Goal: Information Seeking & Learning: Understand process/instructions

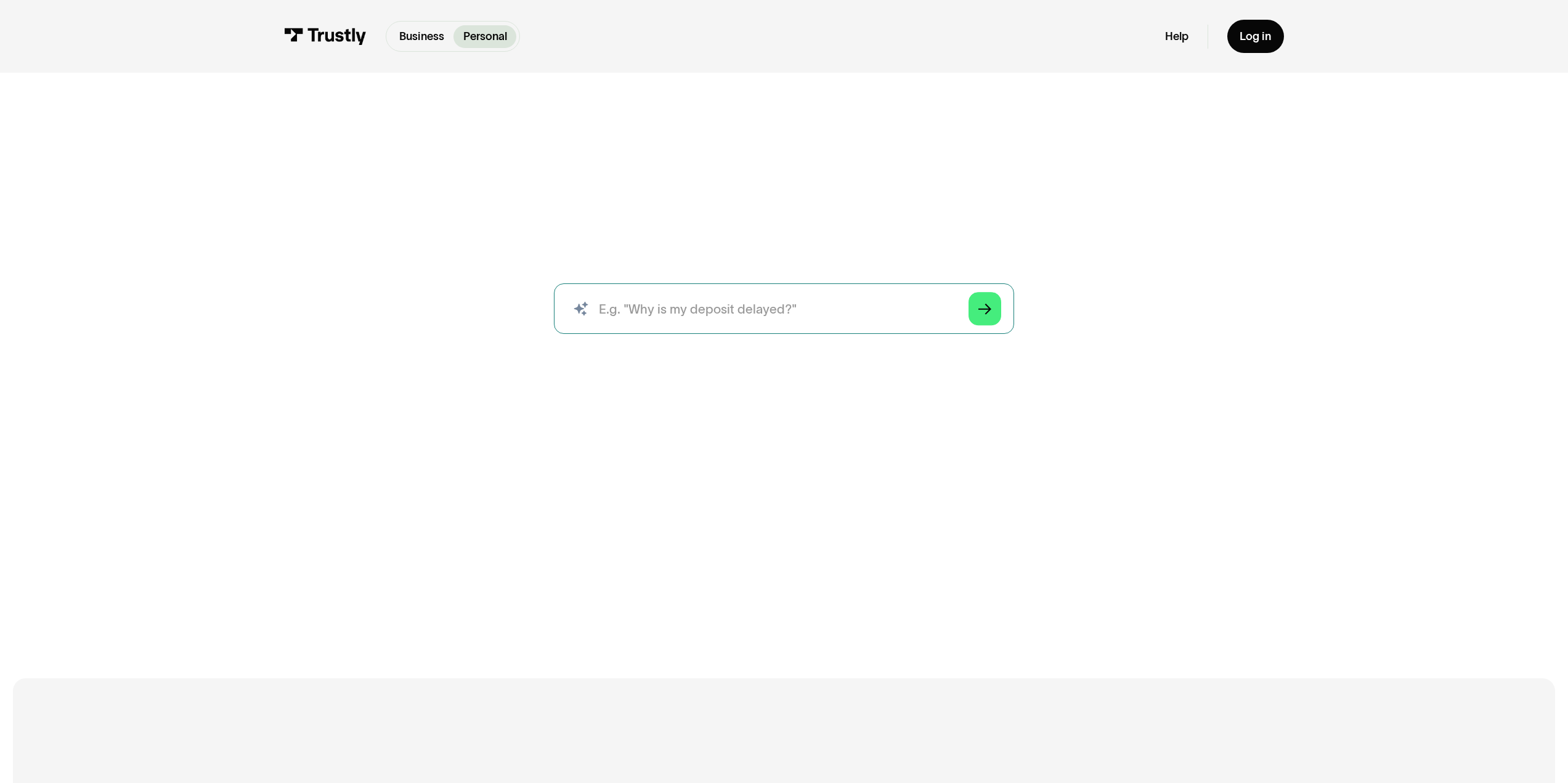
click at [869, 296] on input "search" at bounding box center [784, 308] width 460 height 51
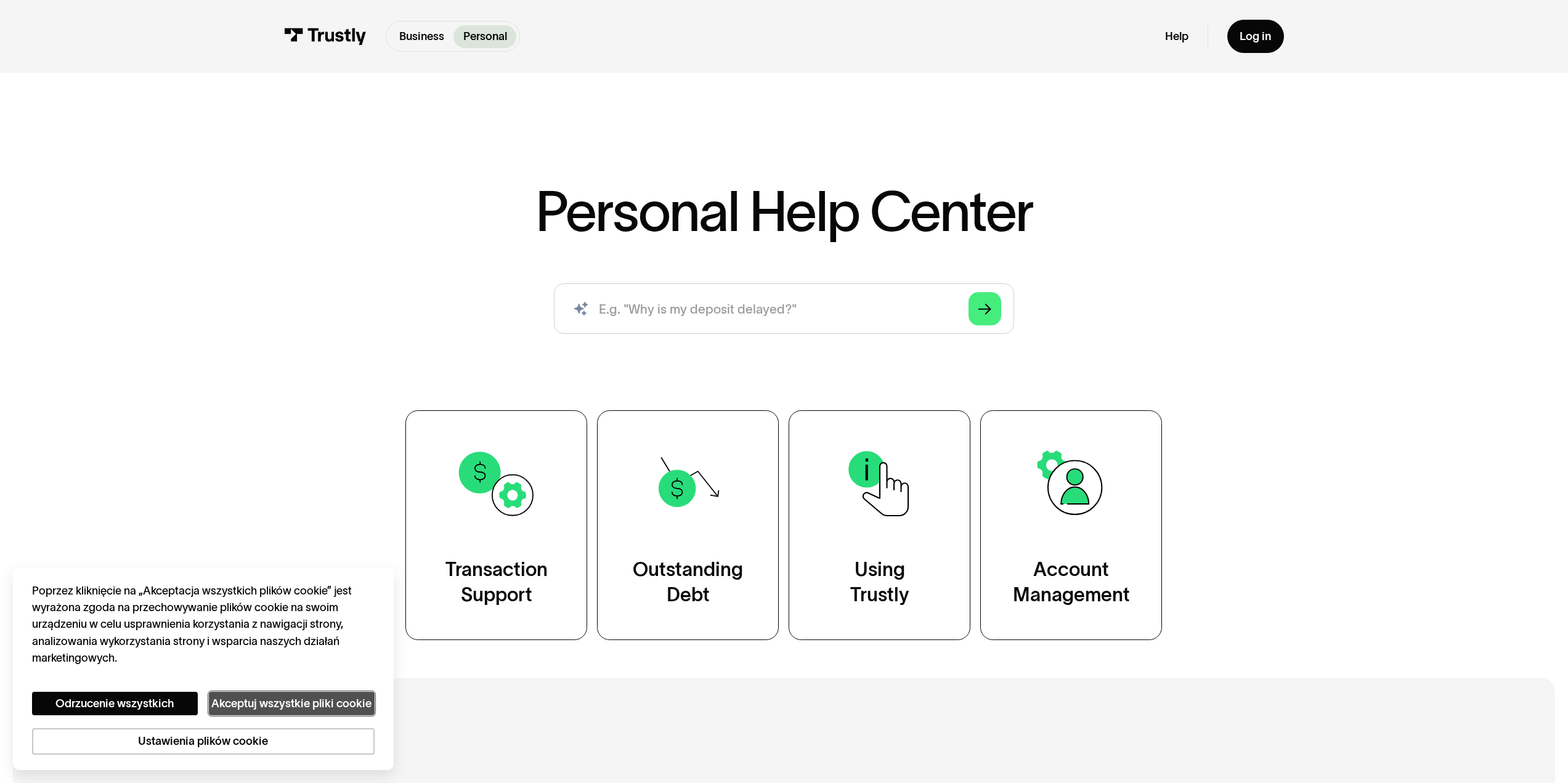
click at [307, 701] on button "Akceptuj wszystkie pliki cookie" at bounding box center [292, 704] width 166 height 24
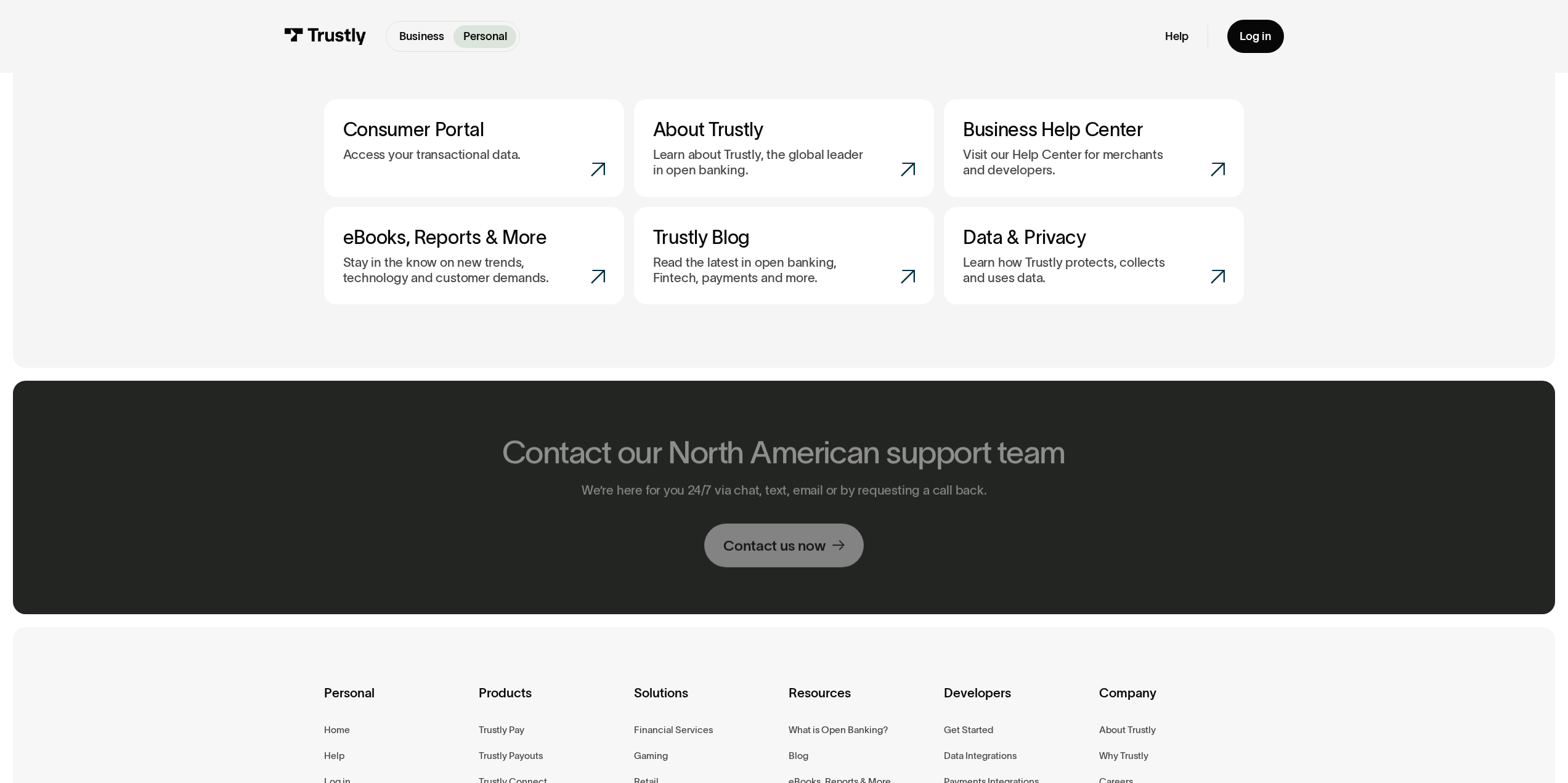
scroll to position [740, 0]
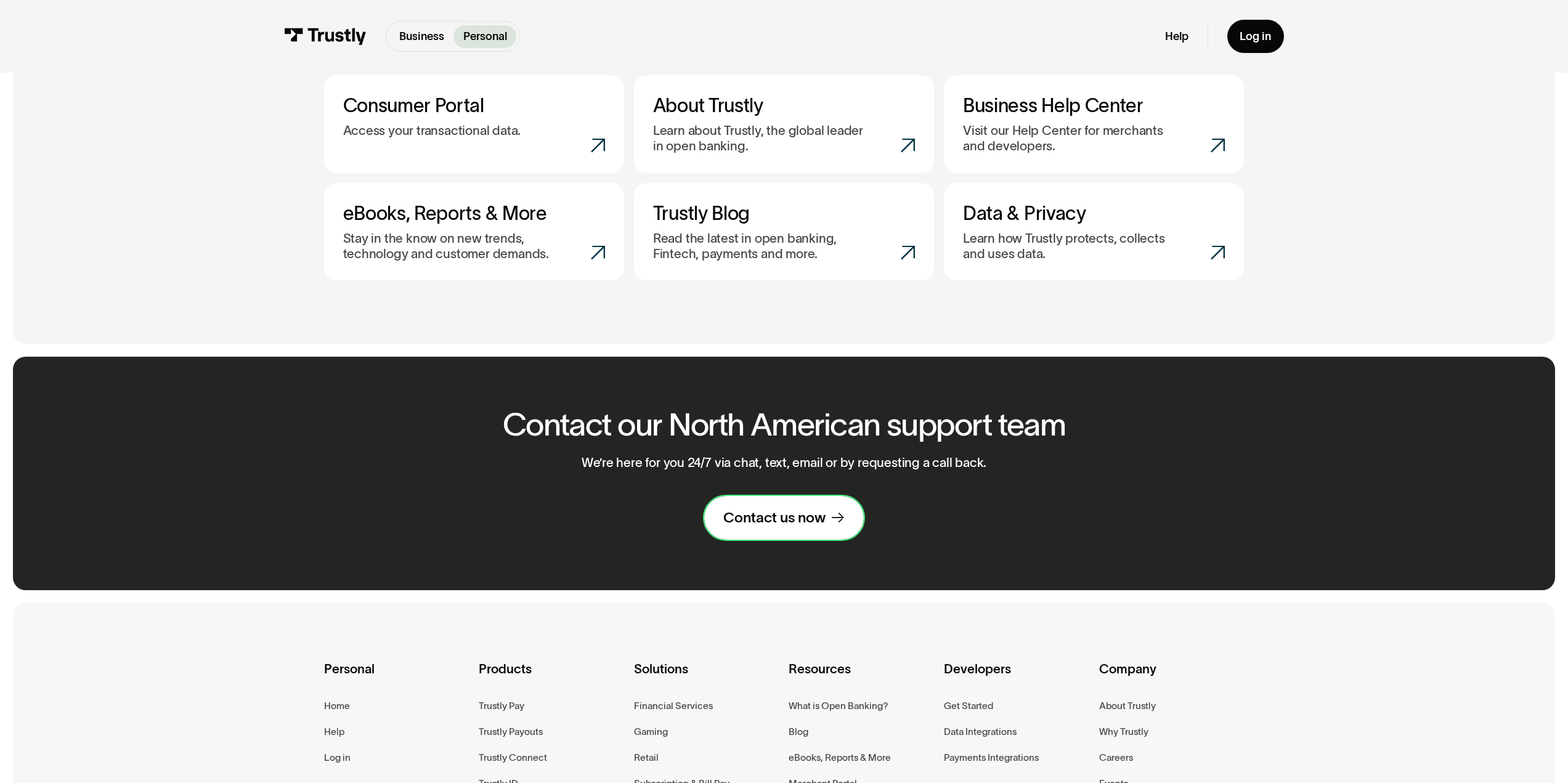
click at [752, 518] on div "Contact us now" at bounding box center [774, 517] width 103 height 18
click at [776, 510] on link "Contact us now" at bounding box center [784, 518] width 160 height 44
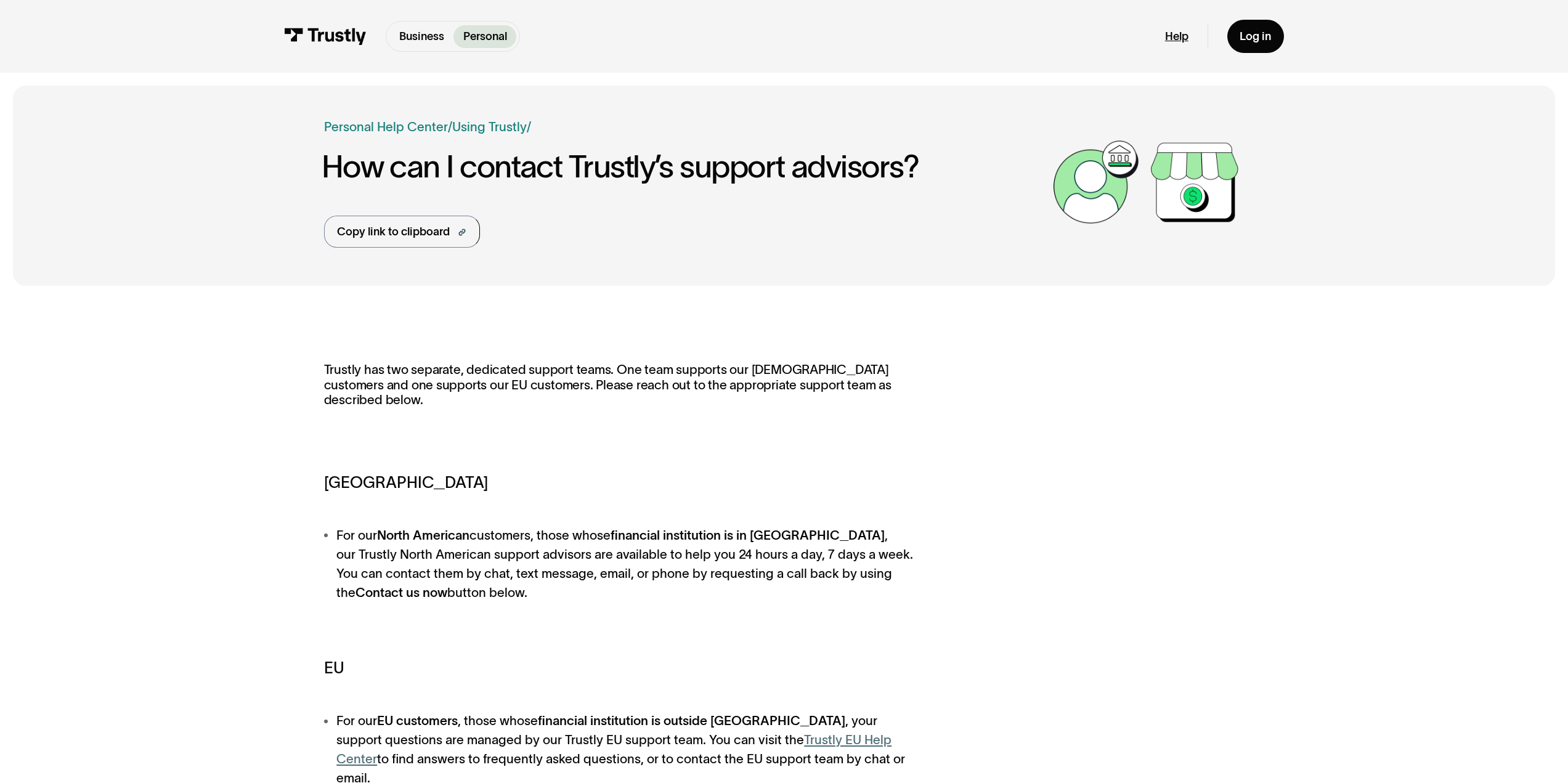
click at [1179, 32] on link "Help" at bounding box center [1176, 36] width 23 height 14
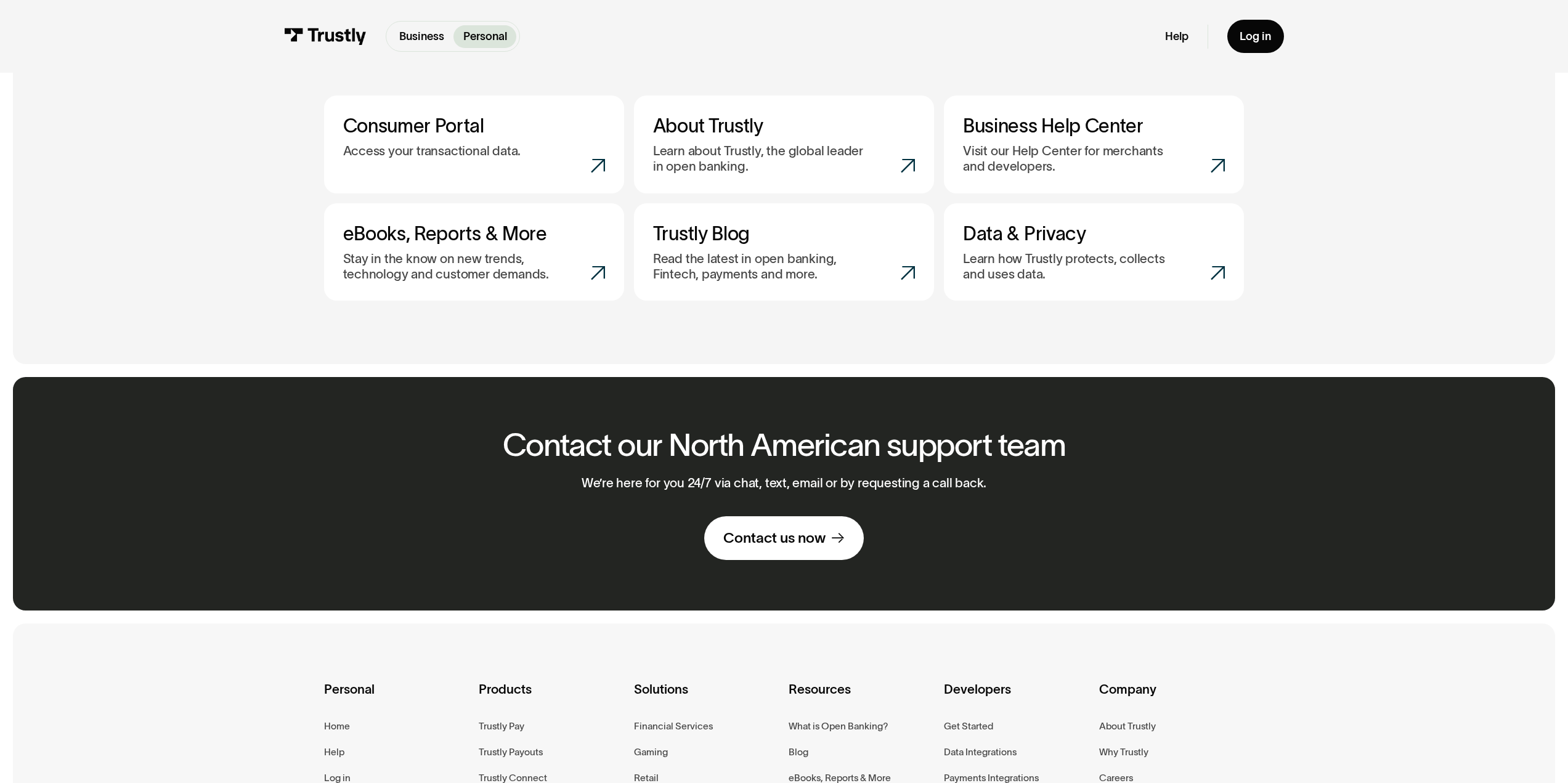
scroll to position [694, 0]
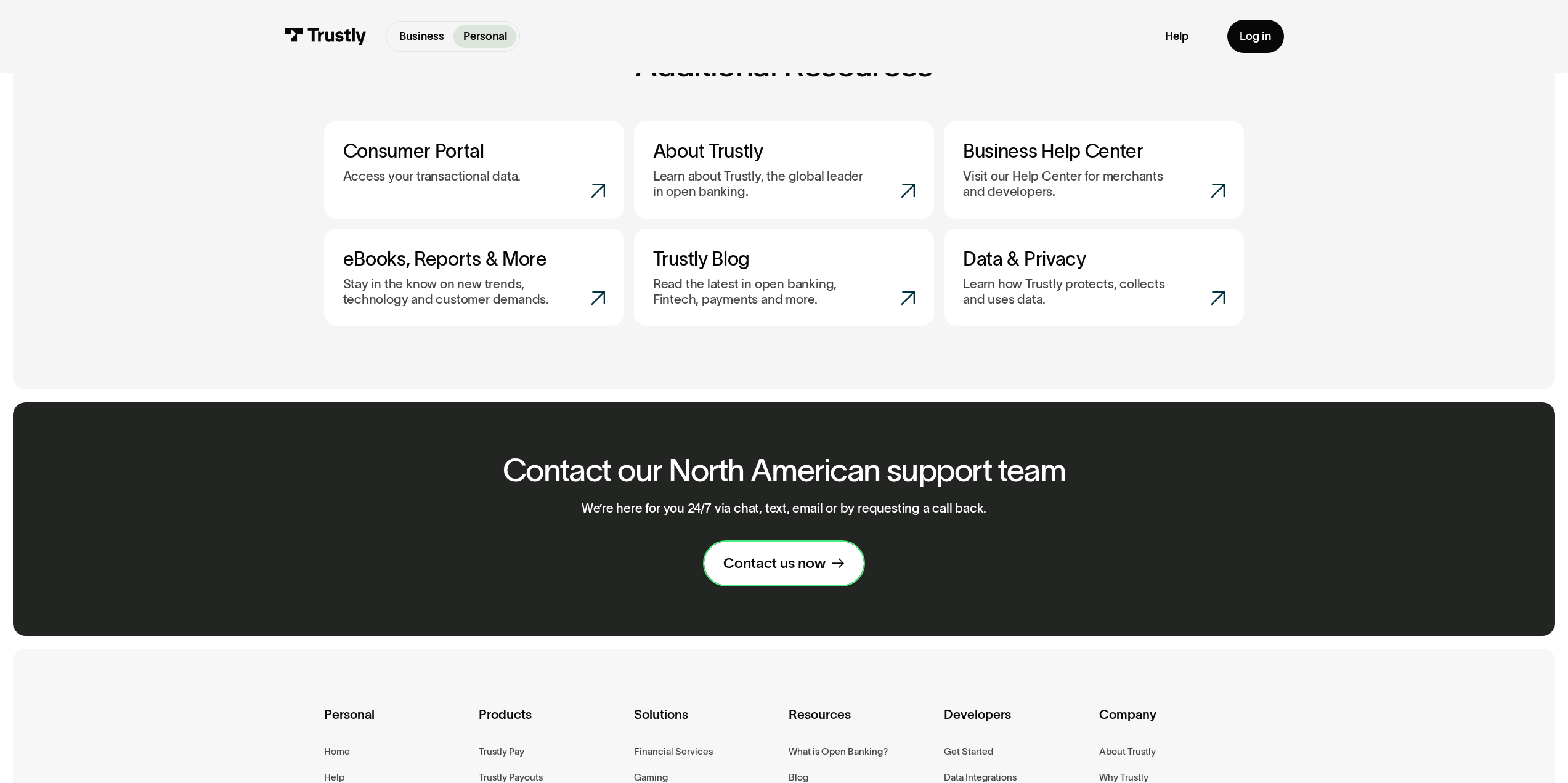
click at [787, 561] on div "Contact us now" at bounding box center [774, 563] width 103 height 18
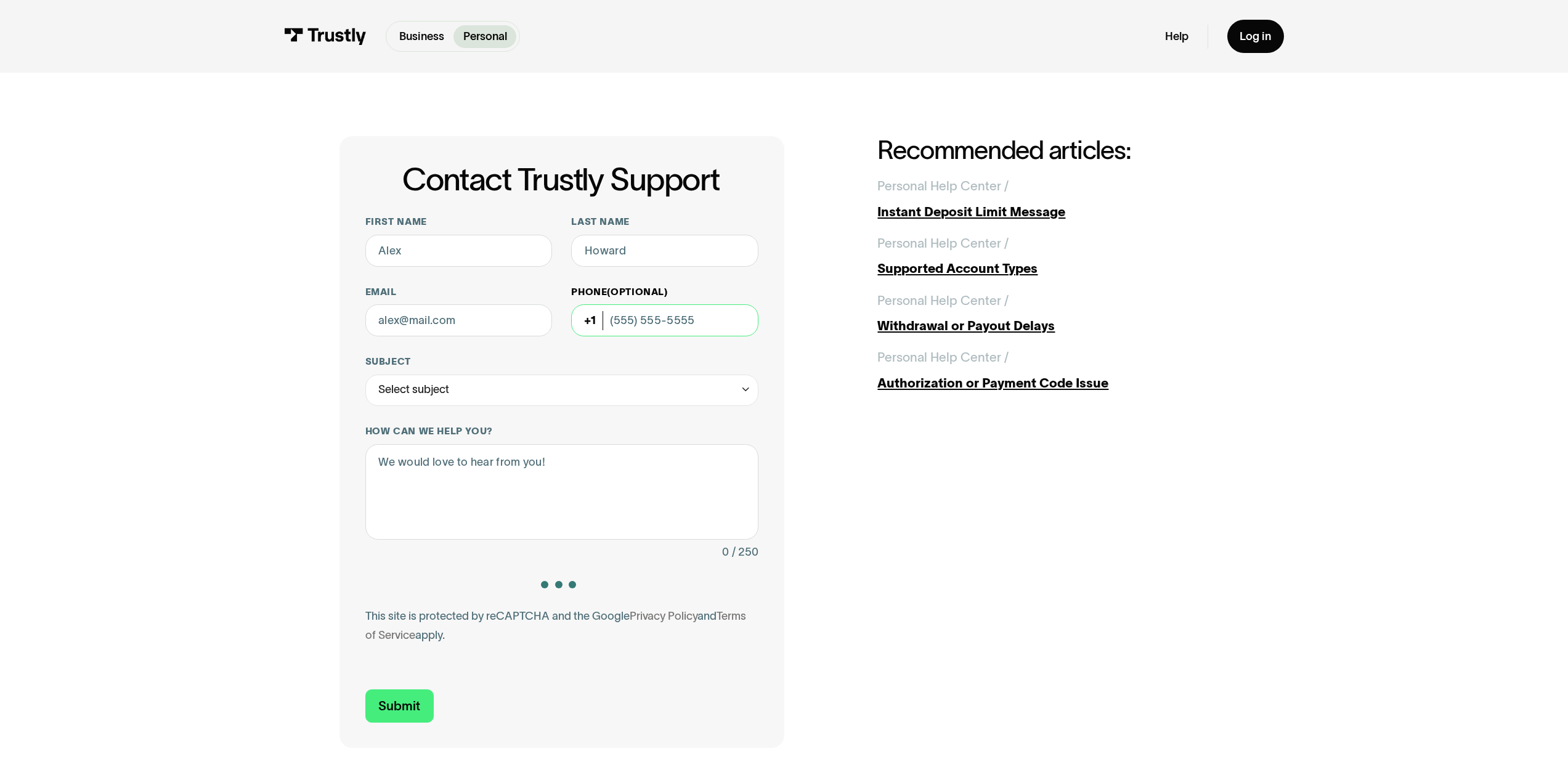
click at [639, 324] on input "Phone (Optional)" at bounding box center [664, 320] width 187 height 32
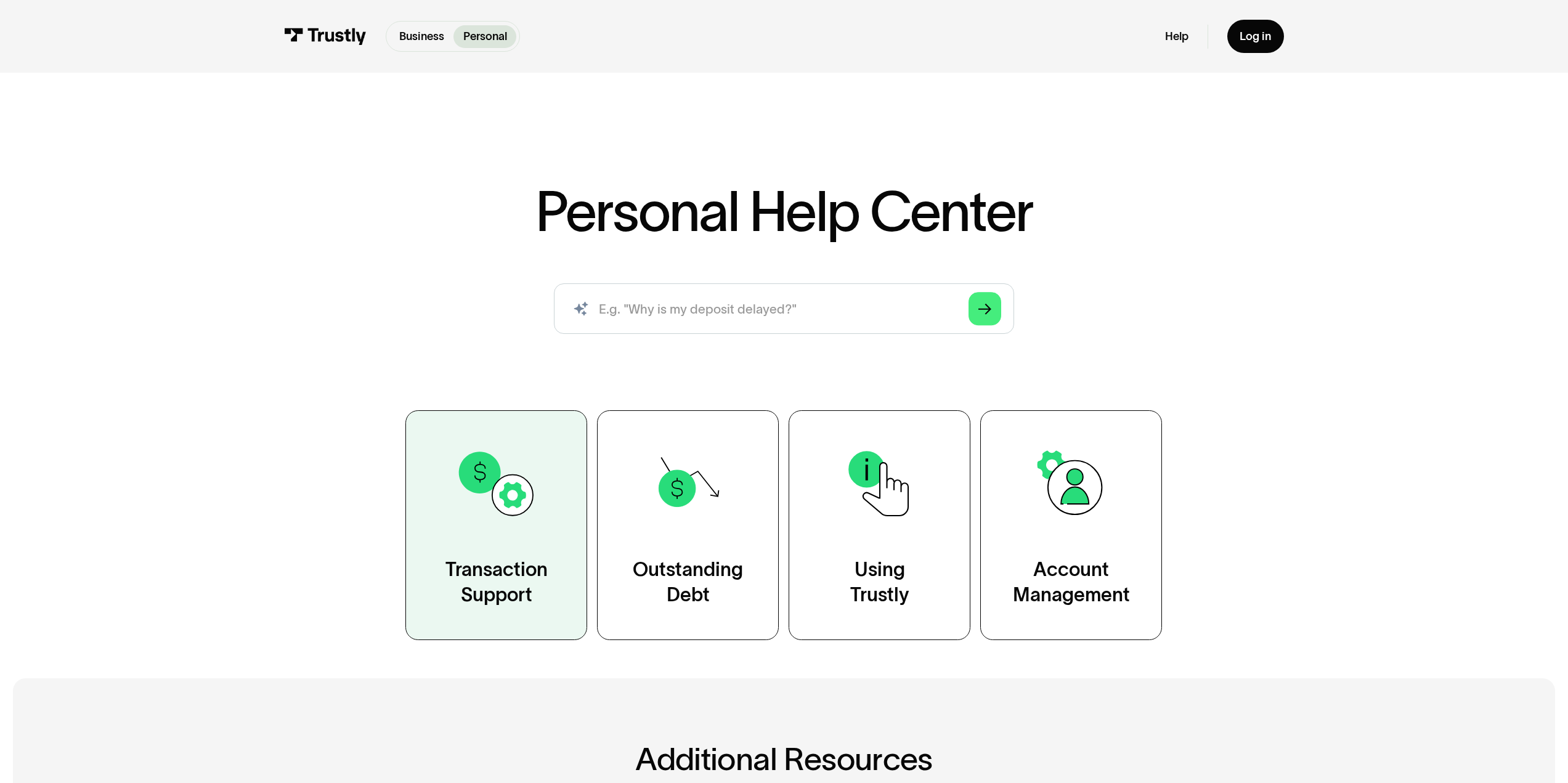
click at [501, 492] on img at bounding box center [497, 484] width 83 height 83
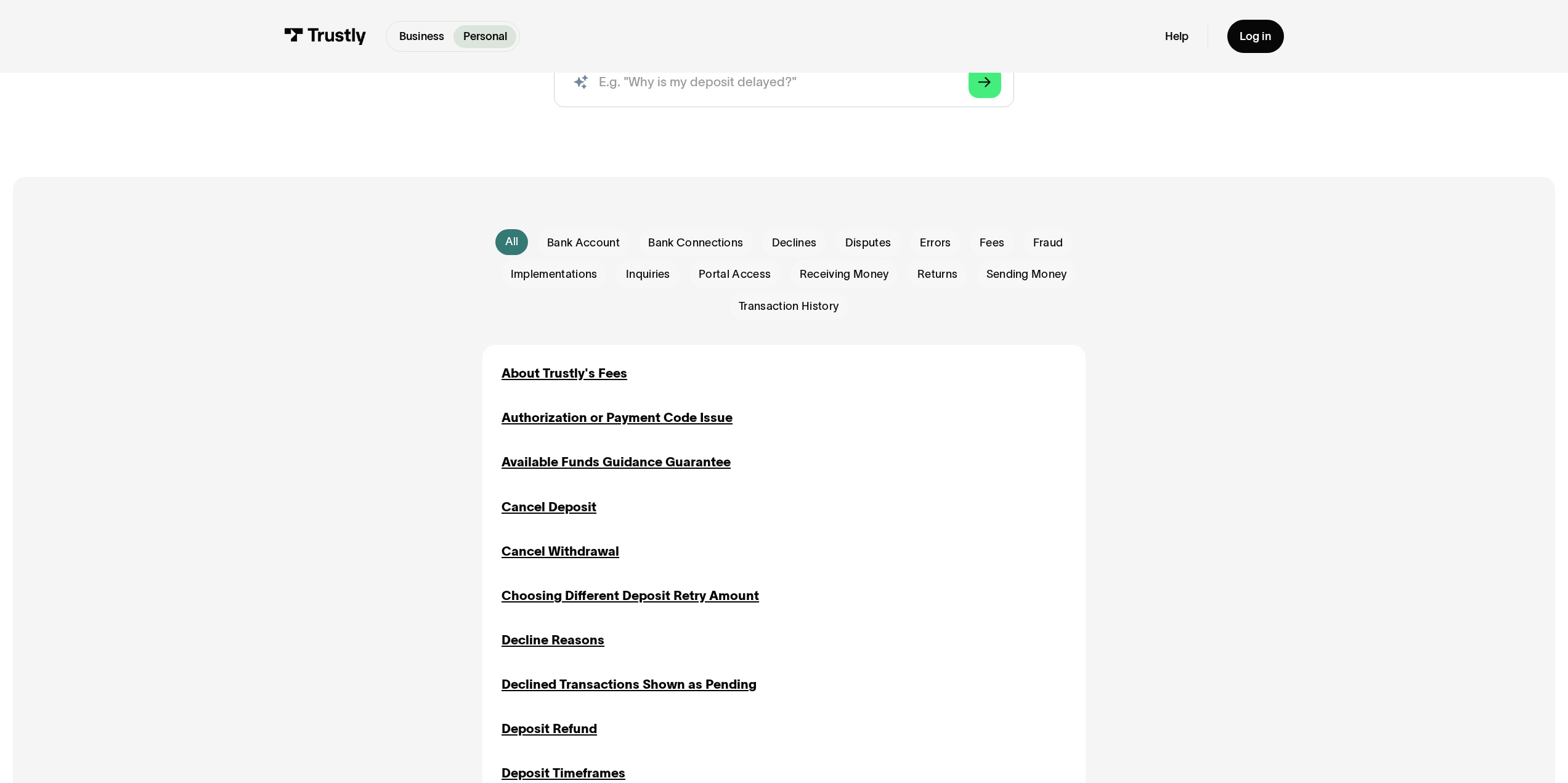
scroll to position [247, 0]
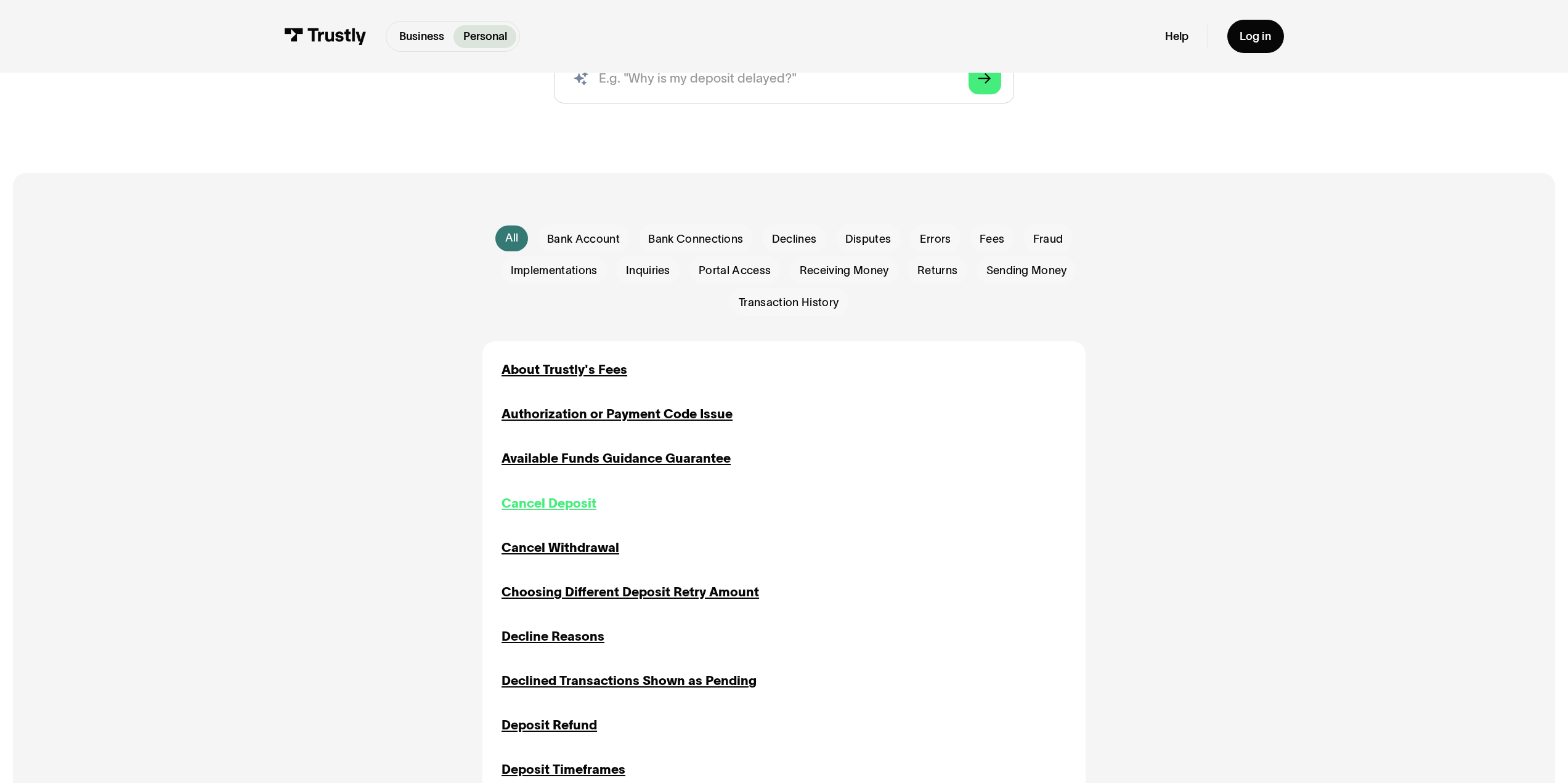
click at [552, 508] on div "Cancel Deposit" at bounding box center [549, 504] width 95 height 19
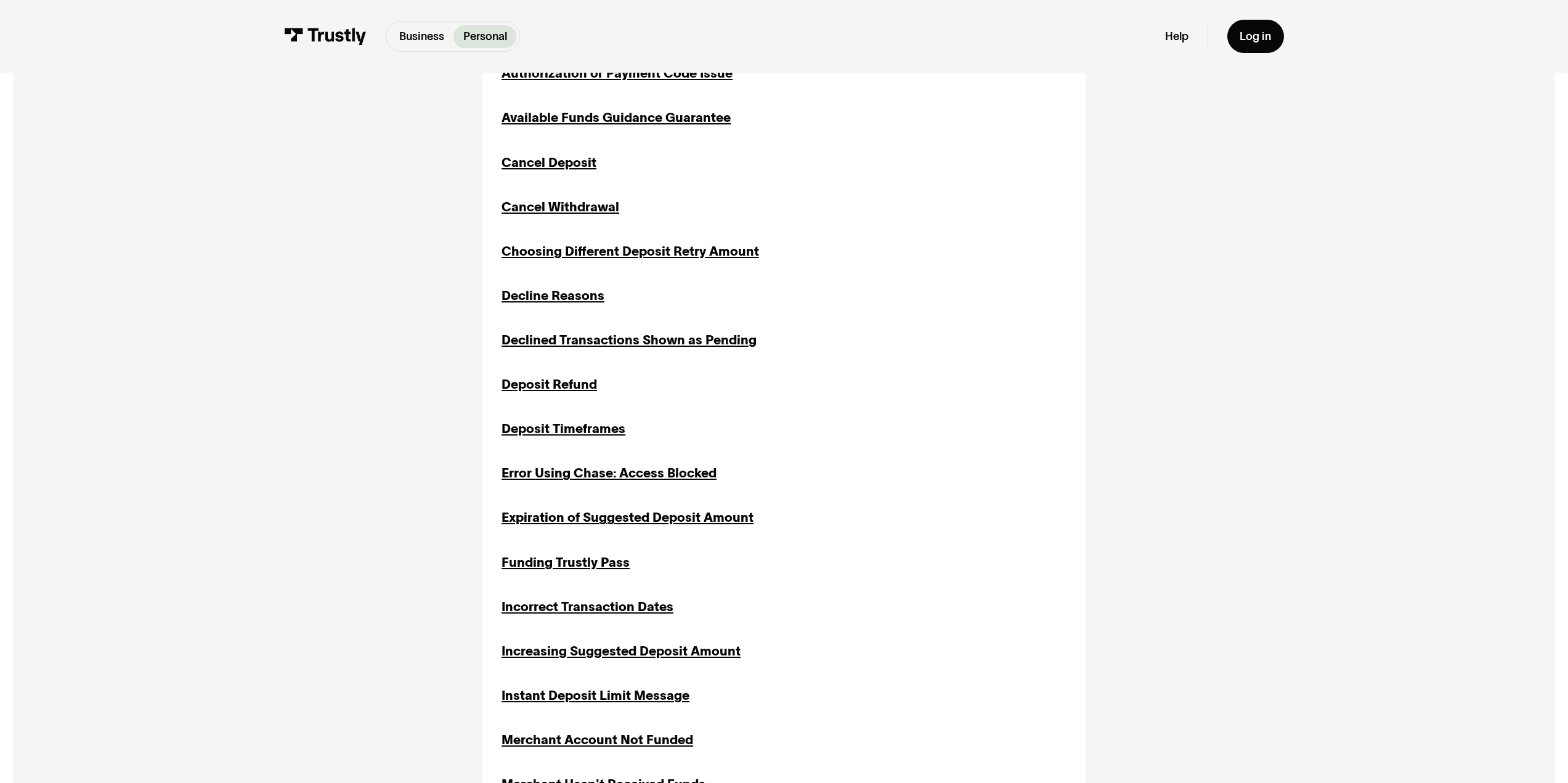
scroll to position [384, 0]
